Goal: Task Accomplishment & Management: Manage account settings

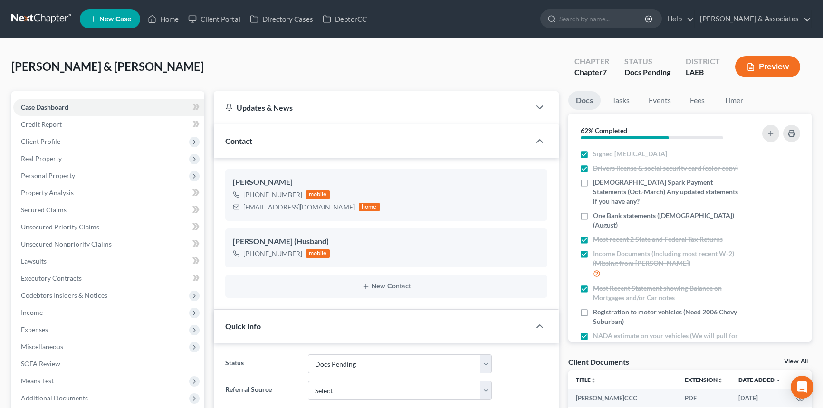
select select "6"
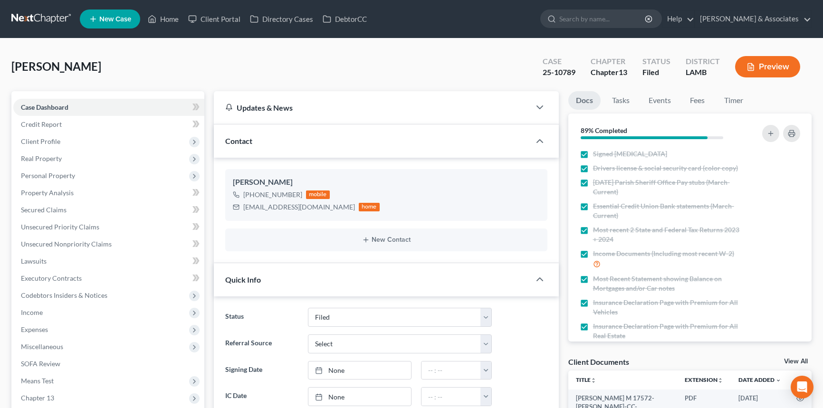
select select "8"
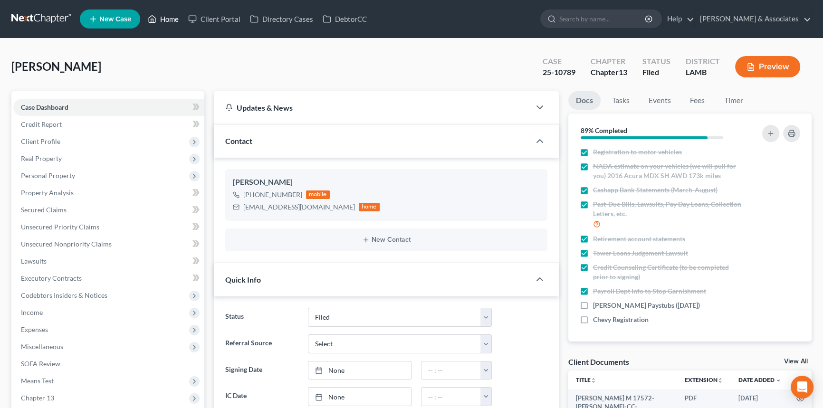
click at [175, 23] on link "Home" at bounding box center [163, 18] width 40 height 17
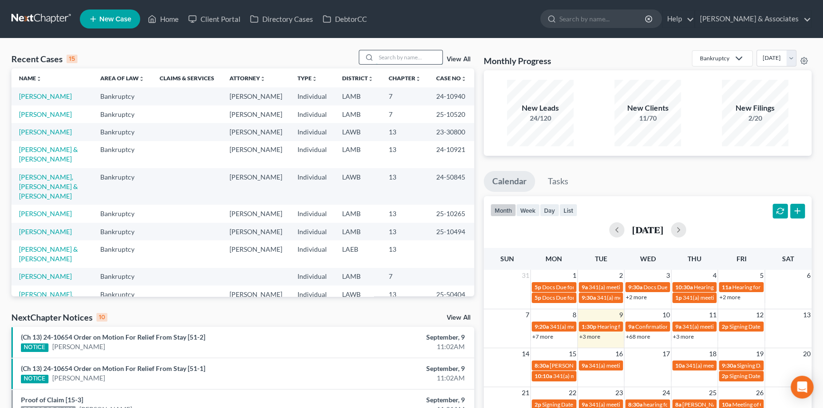
click at [436, 62] on input "search" at bounding box center [409, 57] width 67 height 14
type input "jones"
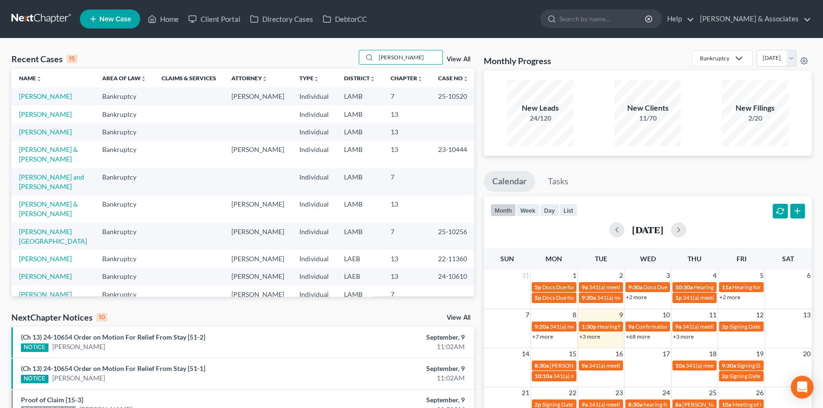
click at [44, 127] on td "Jones, Wilbert" at bounding box center [52, 132] width 83 height 18
click at [39, 136] on td "Jones, Wilbert" at bounding box center [52, 132] width 83 height 18
click at [44, 126] on td "Jones, Wilbert" at bounding box center [52, 132] width 83 height 18
click at [38, 132] on link "Jones, Wilbert" at bounding box center [45, 132] width 53 height 8
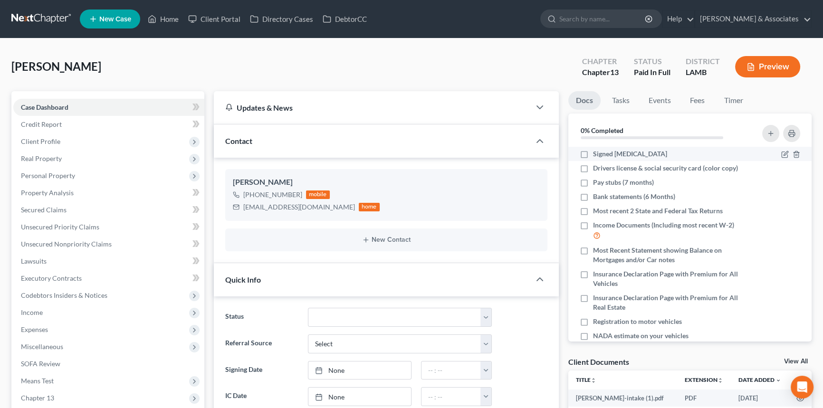
click at [593, 156] on label "Signed [MEDICAL_DATA]" at bounding box center [630, 154] width 74 height 10
click at [597, 155] on input "Signed [MEDICAL_DATA]" at bounding box center [600, 152] width 6 height 6
checkbox input "true"
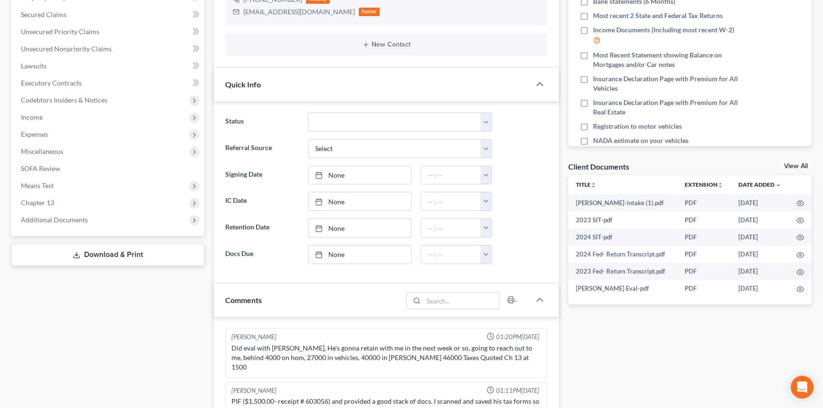
scroll to position [302, 0]
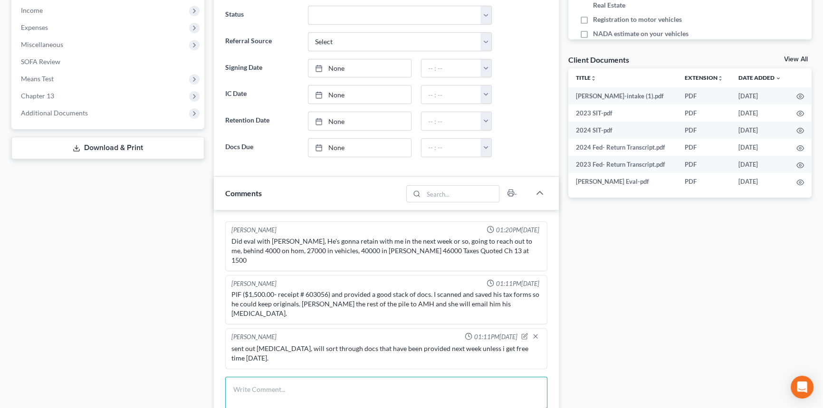
click at [294, 377] on textarea at bounding box center [386, 394] width 322 height 35
type textarea "spoke with client, created one drive folder and uploaded retainer, WC set tomor…"
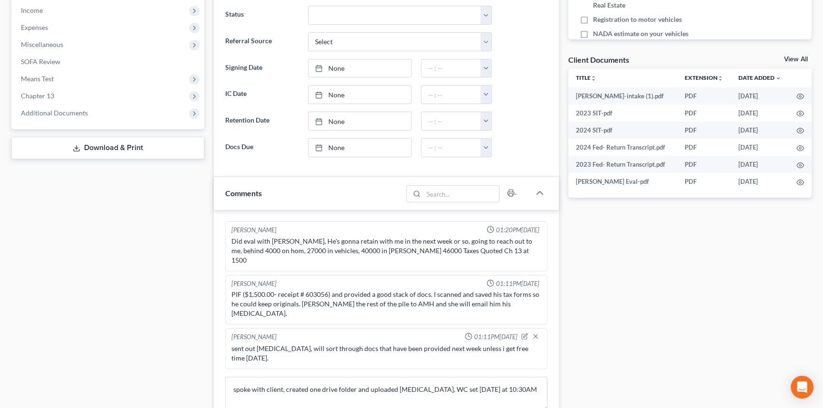
click at [489, 388] on form "spoke with client, created one drive folder and uploaded retainer, WC set tomor…" at bounding box center [386, 408] width 322 height 63
drag, startPoint x: 489, startPoint y: 394, endPoint x: 456, endPoint y: 369, distance: 41.5
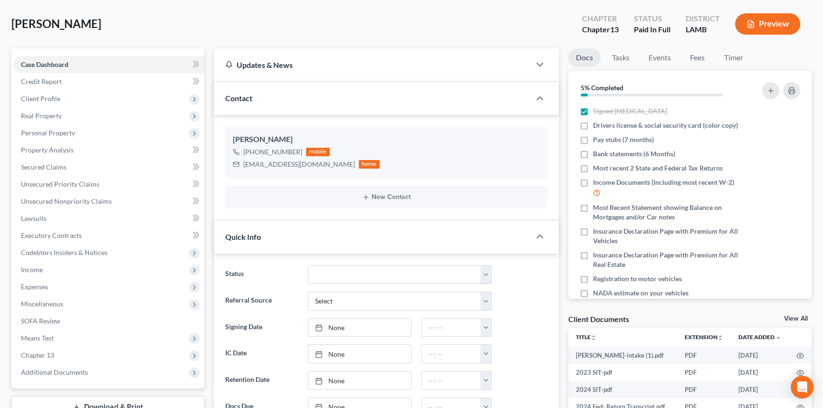
scroll to position [0, 0]
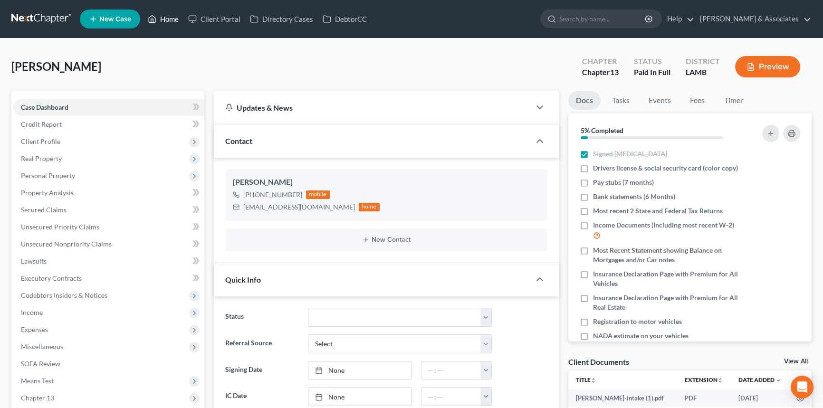
click at [162, 20] on link "Home" at bounding box center [163, 18] width 40 height 17
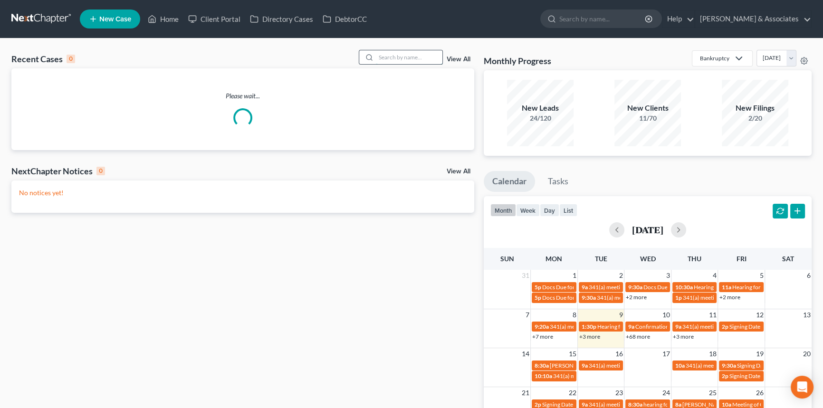
click at [402, 58] on input "search" at bounding box center [409, 57] width 67 height 14
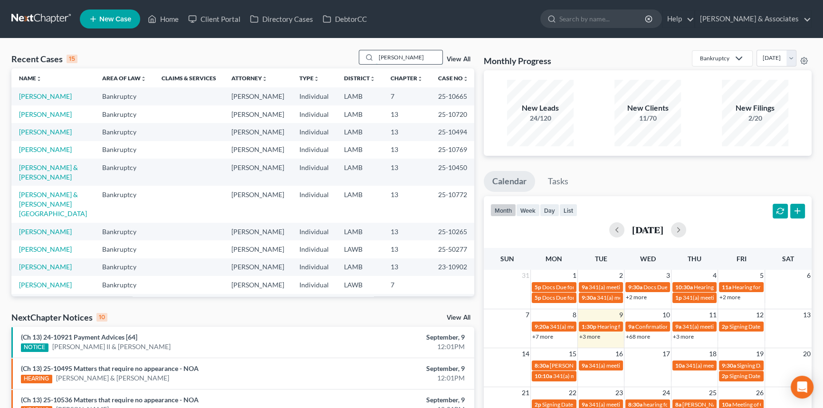
type input "george"
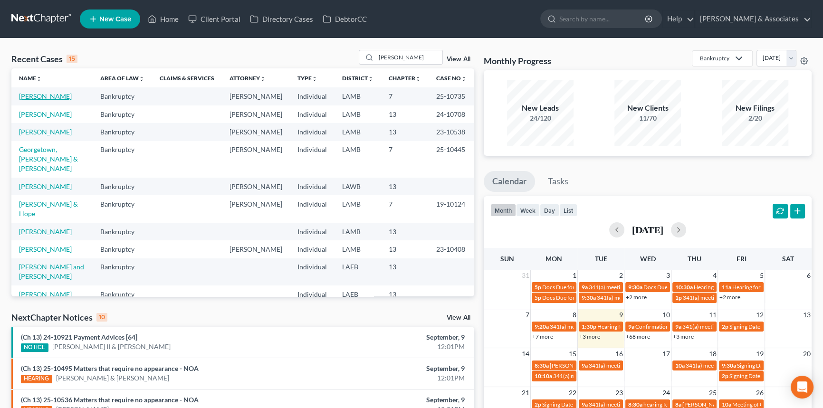
click at [52, 95] on link "Cronkhite, George" at bounding box center [45, 96] width 53 height 8
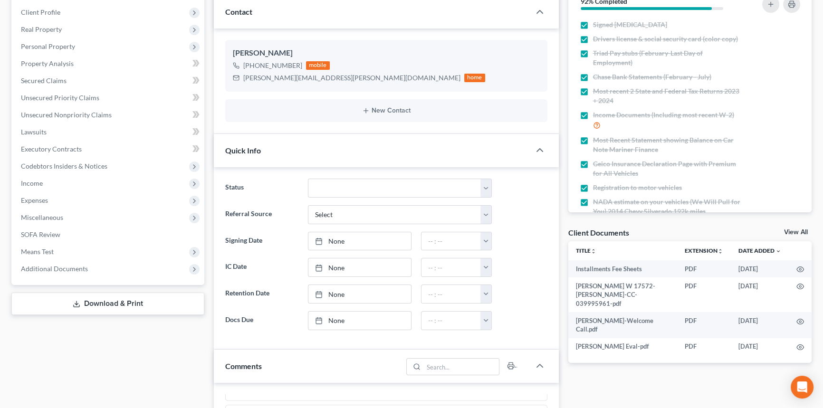
scroll to position [86, 0]
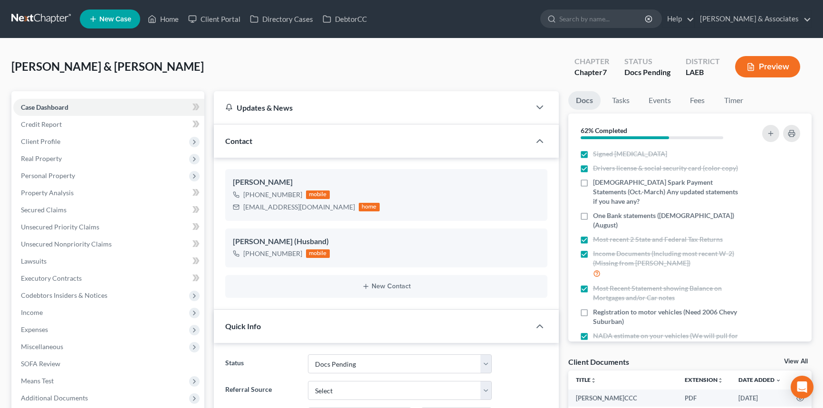
select select "6"
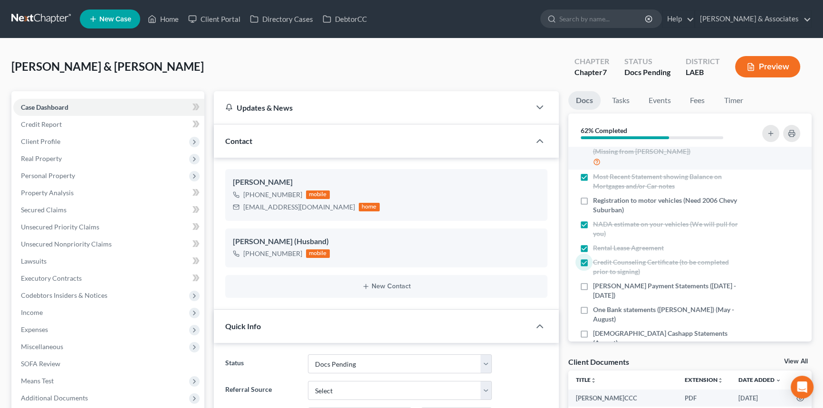
scroll to position [135, 0]
